Goal: Transaction & Acquisition: Purchase product/service

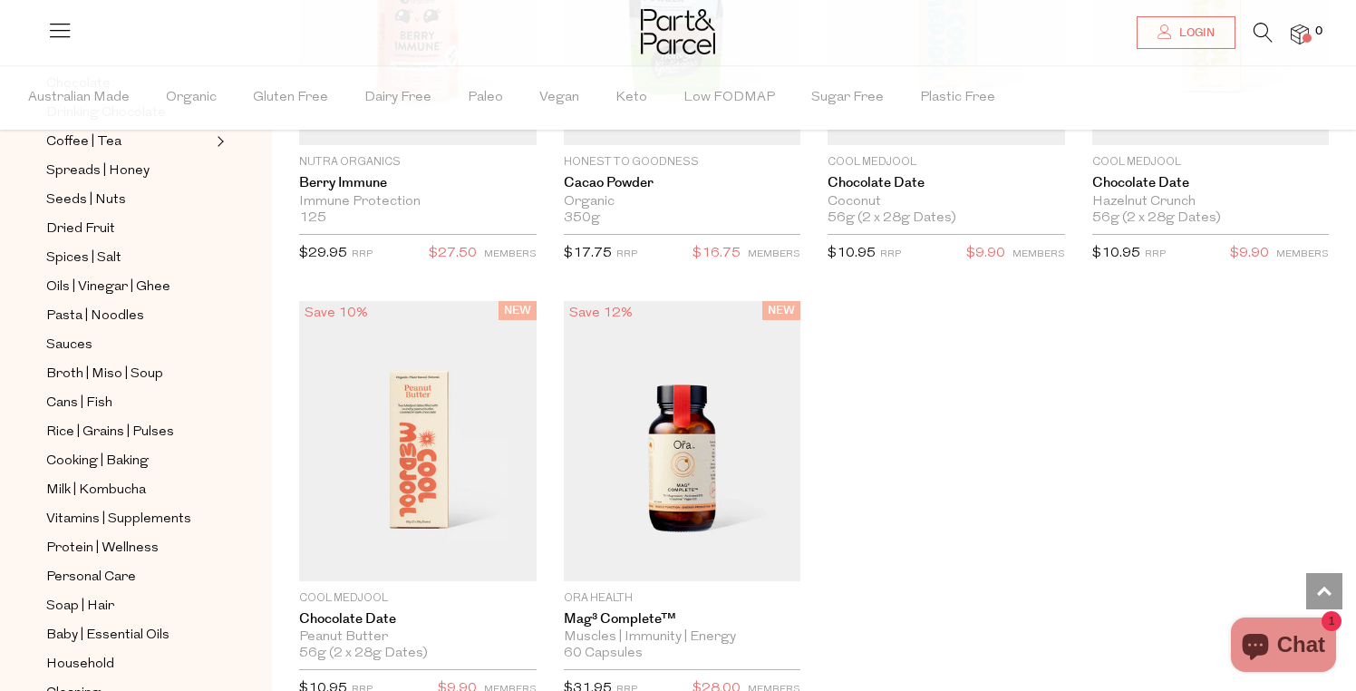
scroll to position [600, 0]
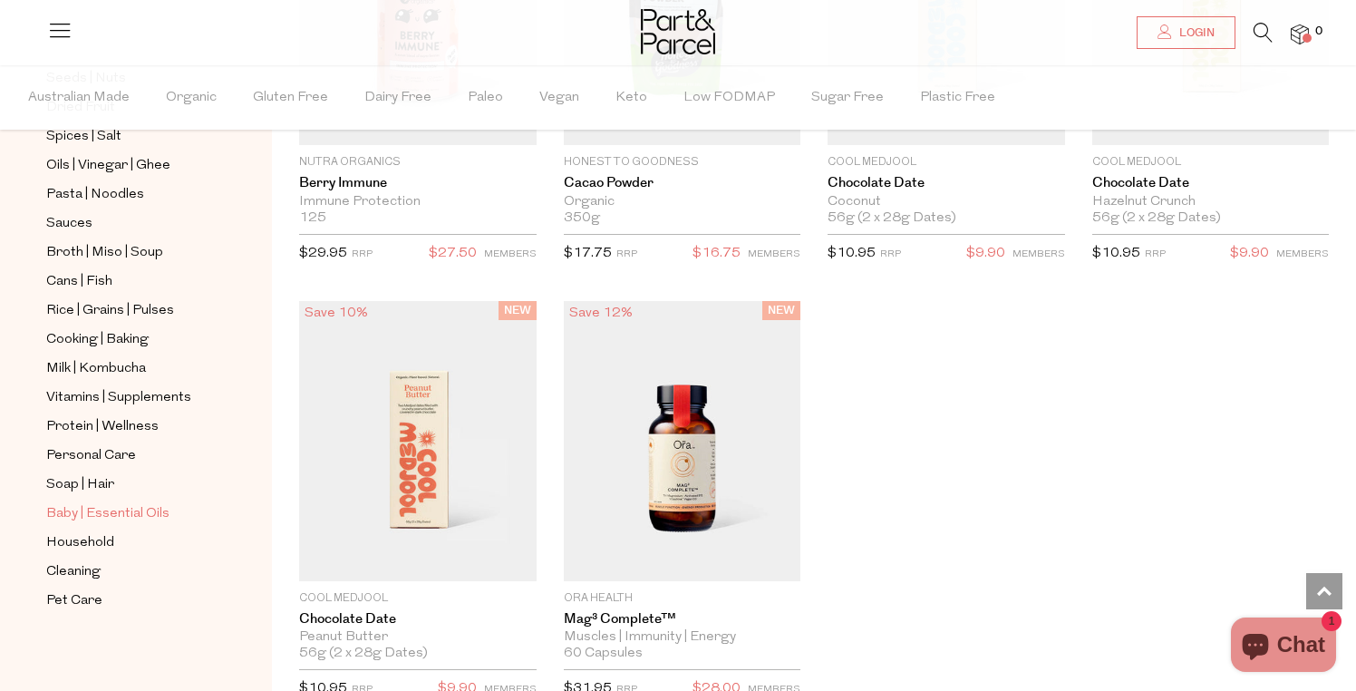
click at [110, 511] on span "Baby | Essential Oils" at bounding box center [107, 514] width 123 height 22
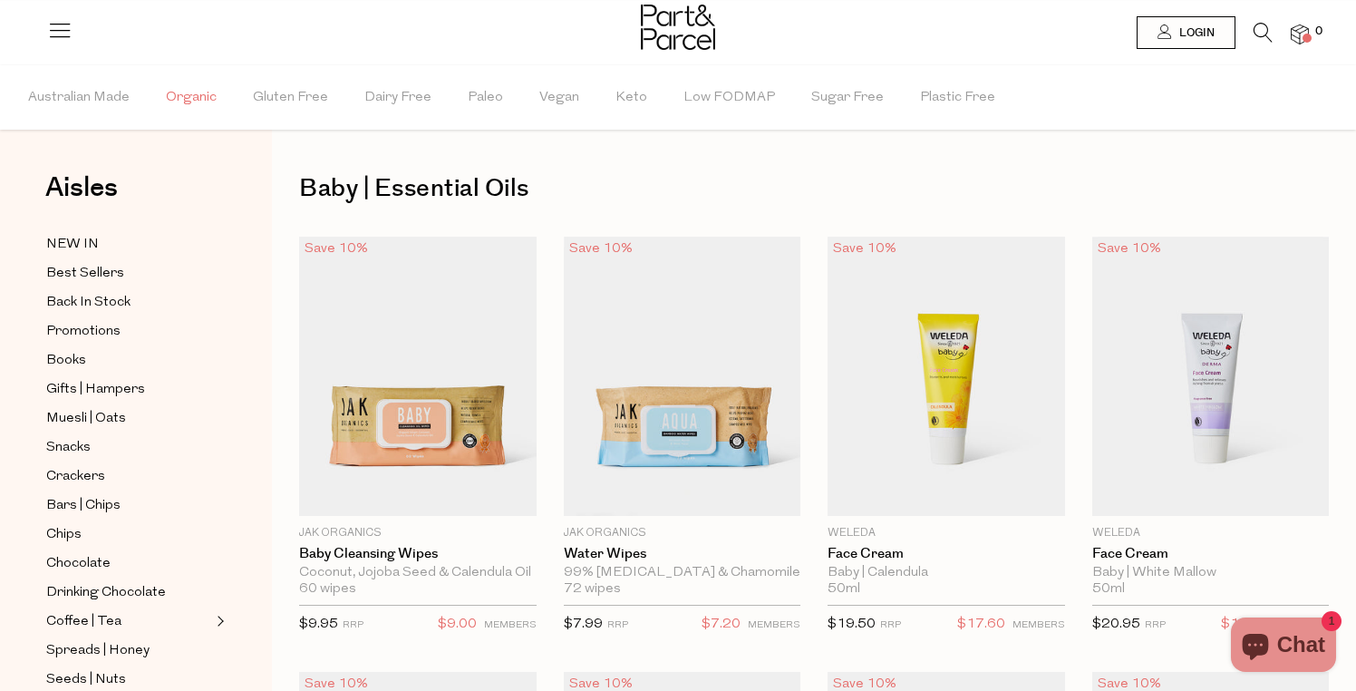
click at [189, 97] on span "Organic" at bounding box center [191, 97] width 51 height 63
click at [56, 100] on span "Australian Made" at bounding box center [79, 97] width 102 height 63
